Goal: Information Seeking & Learning: Learn about a topic

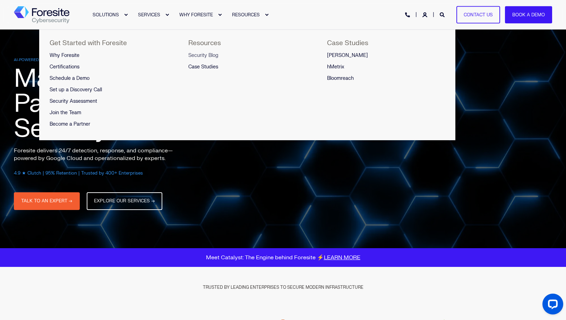
click at [203, 54] on span "Security Blog" at bounding box center [203, 55] width 30 height 6
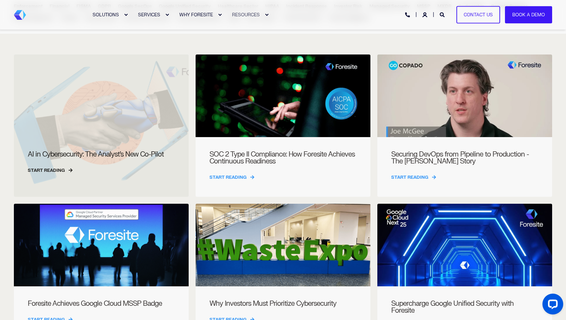
scroll to position [181, 0]
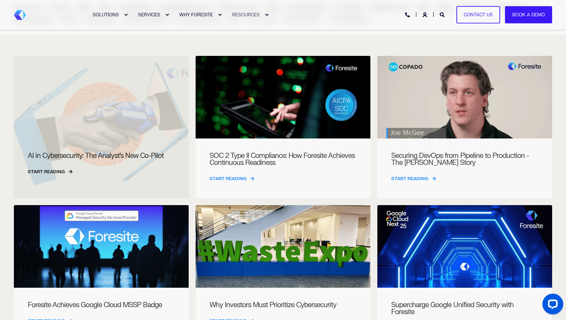
click at [119, 105] on div at bounding box center [101, 127] width 175 height 142
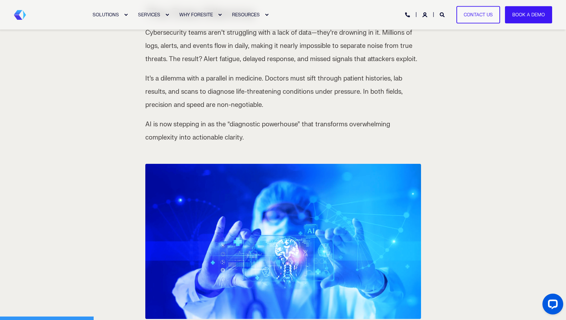
scroll to position [285, 0]
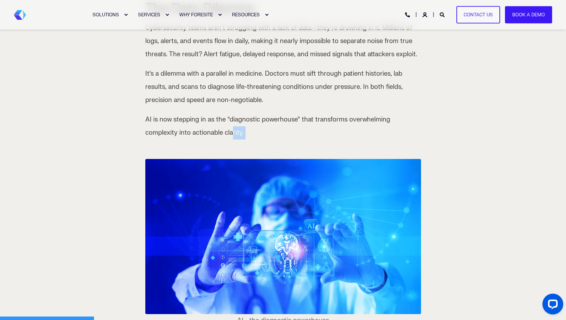
drag, startPoint x: 130, startPoint y: 144, endPoint x: 199, endPoint y: 128, distance: 70.7
click at [199, 126] on p "AI is now stepping in as the “diagnostic powerhouse” that transforms overwhelmi…" at bounding box center [283, 133] width 276 height 40
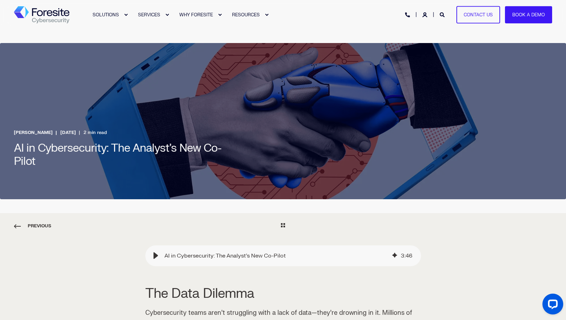
scroll to position [0, 0]
